Goal: Navigation & Orientation: Find specific page/section

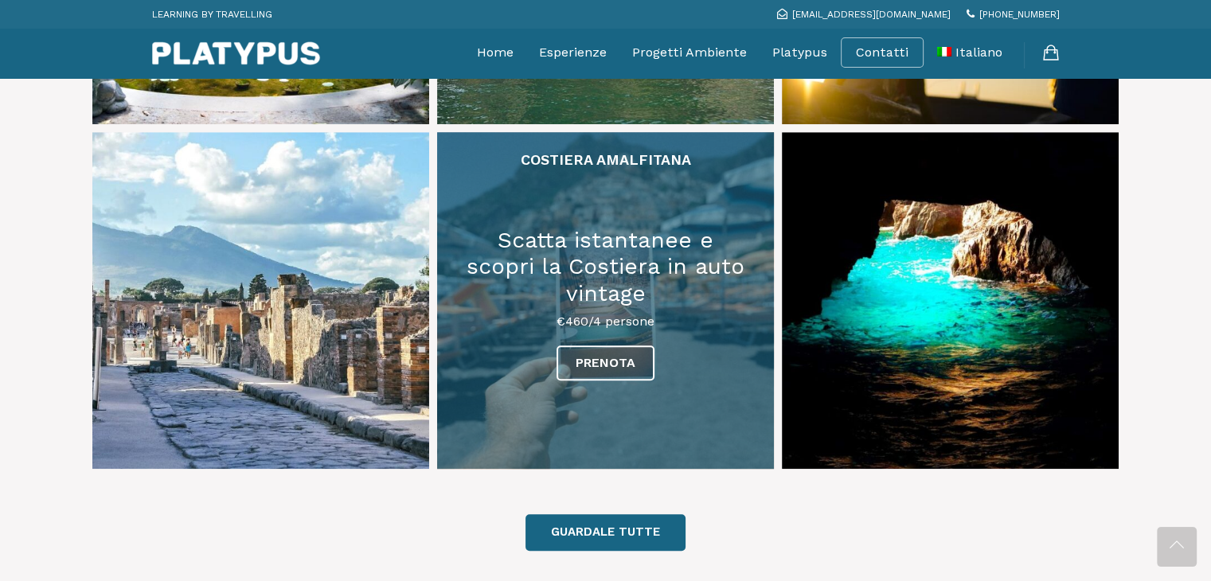
scroll to position [1105, 0]
click at [677, 252] on link at bounding box center [605, 300] width 337 height 337
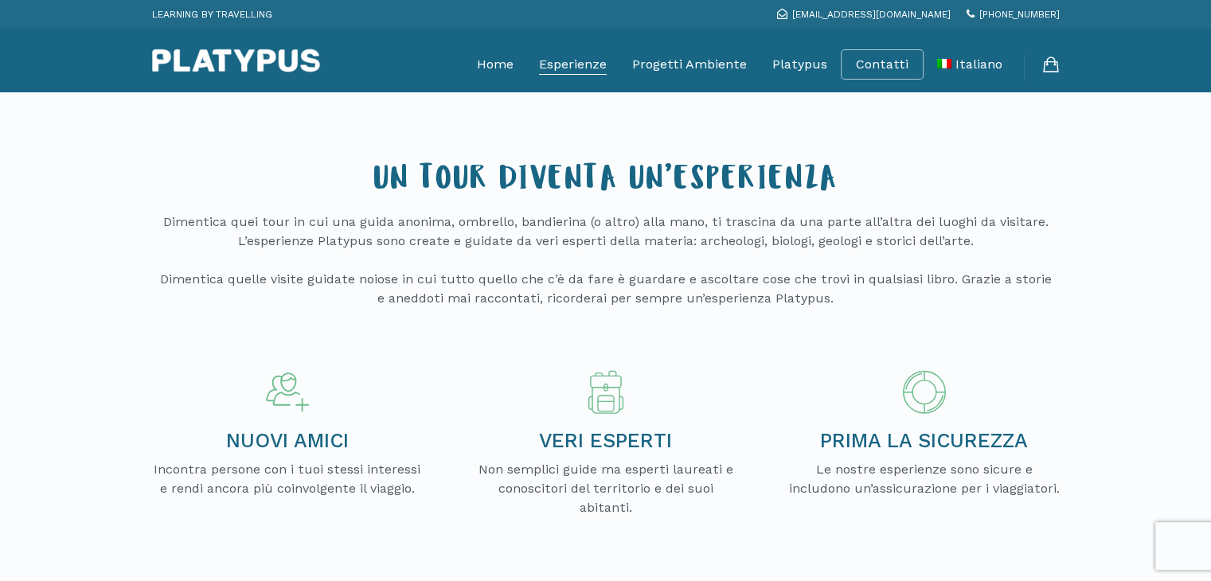
click at [594, 68] on link "Esperienze" at bounding box center [573, 65] width 68 height 40
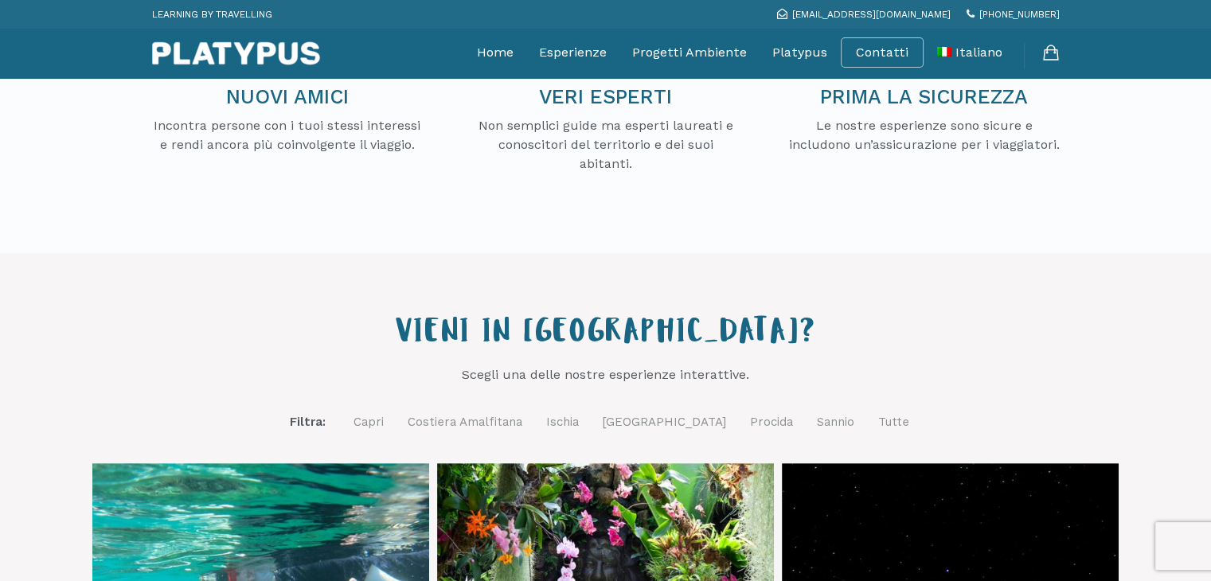
scroll to position [317, 0]
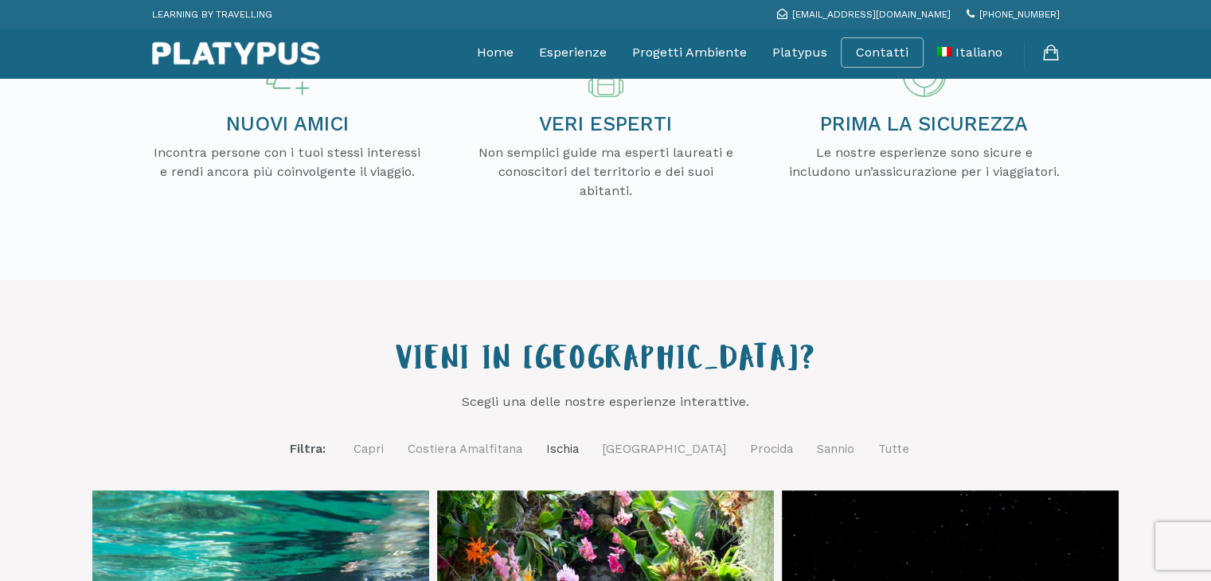
click at [579, 451] on link "Ischia" at bounding box center [562, 449] width 33 height 20
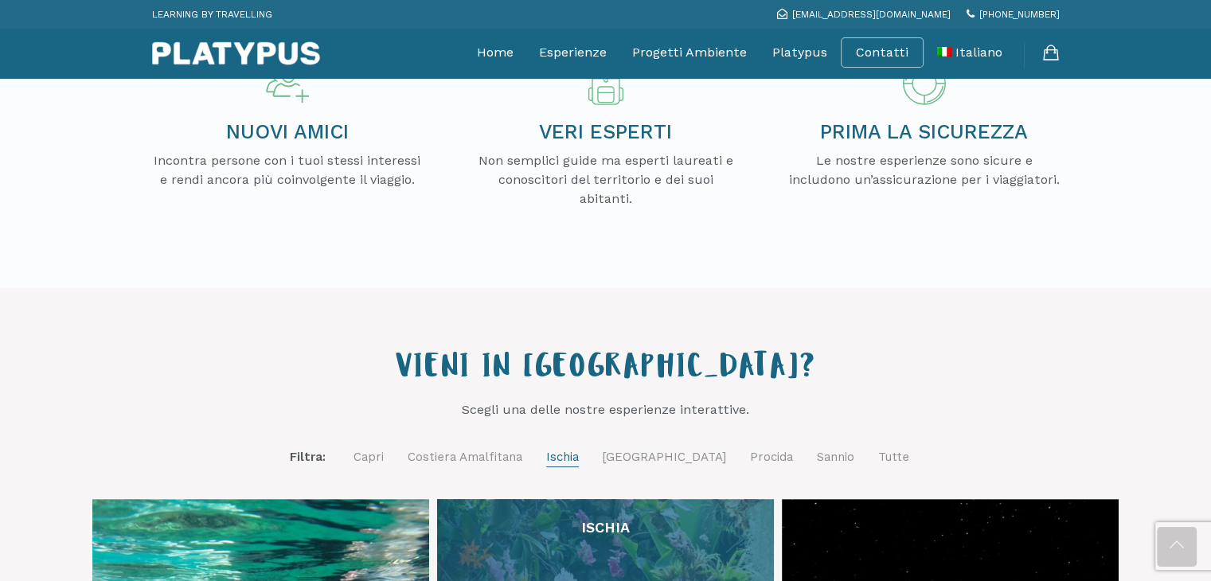
scroll to position [297, 0]
